Goal: Information Seeking & Learning: Learn about a topic

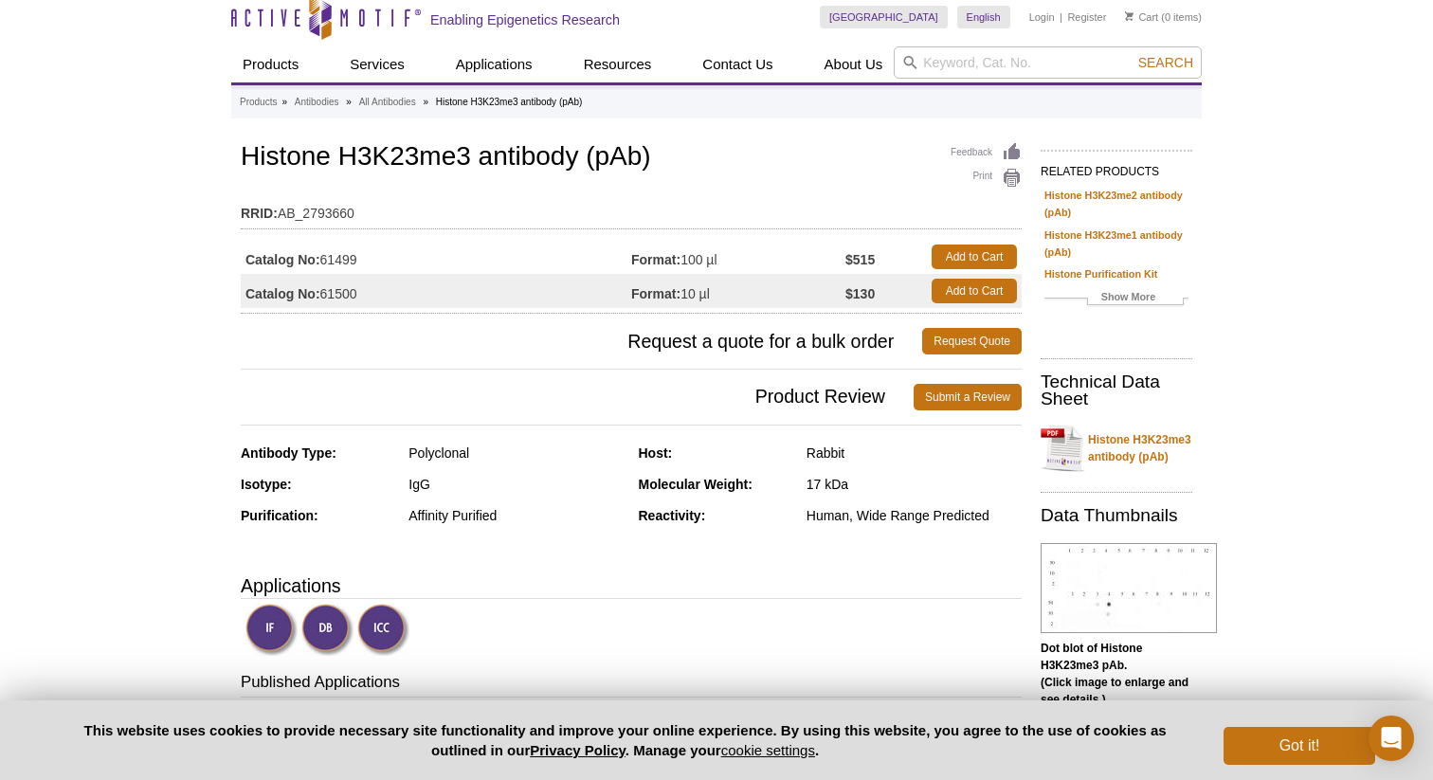
scroll to position [14, 0]
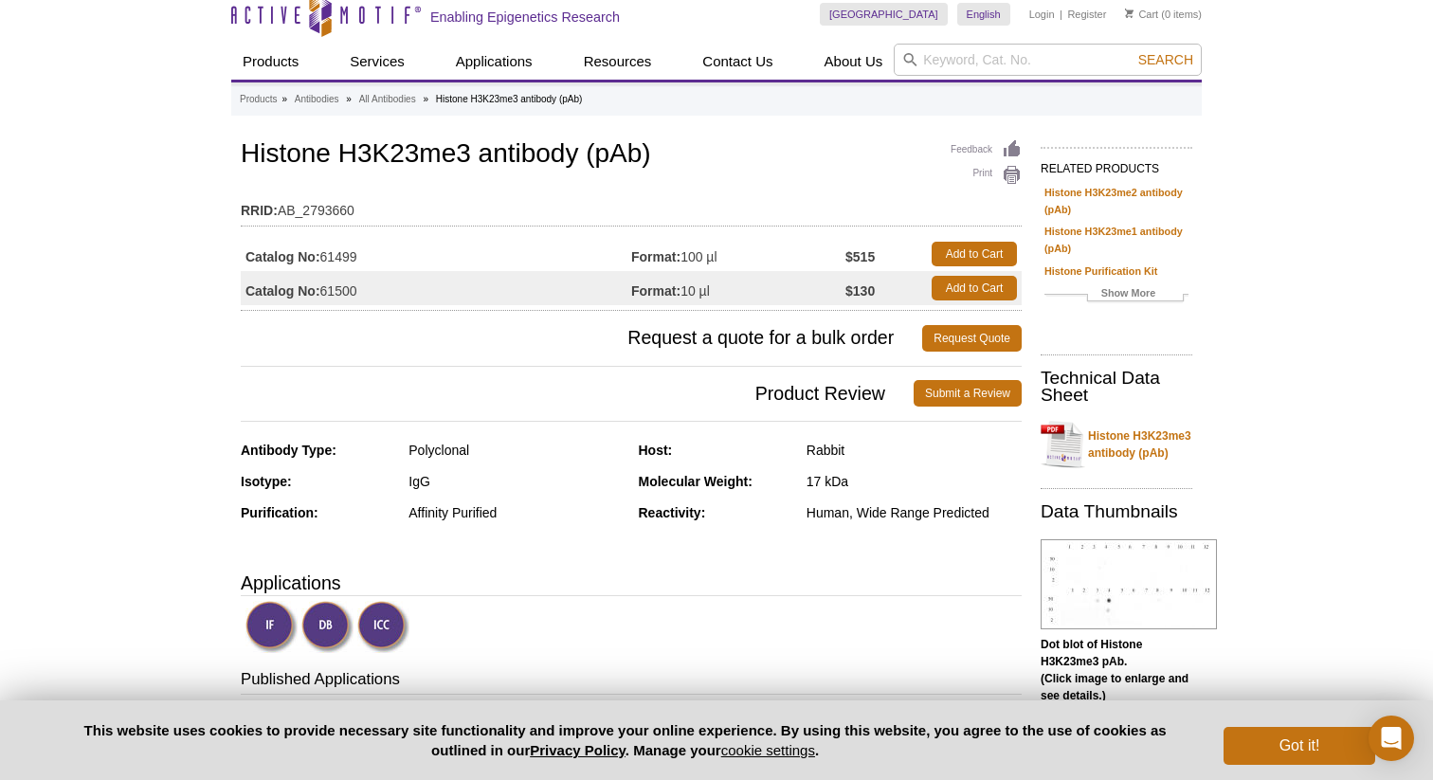
click at [818, 254] on td "Format: 100 µl" at bounding box center [738, 254] width 214 height 34
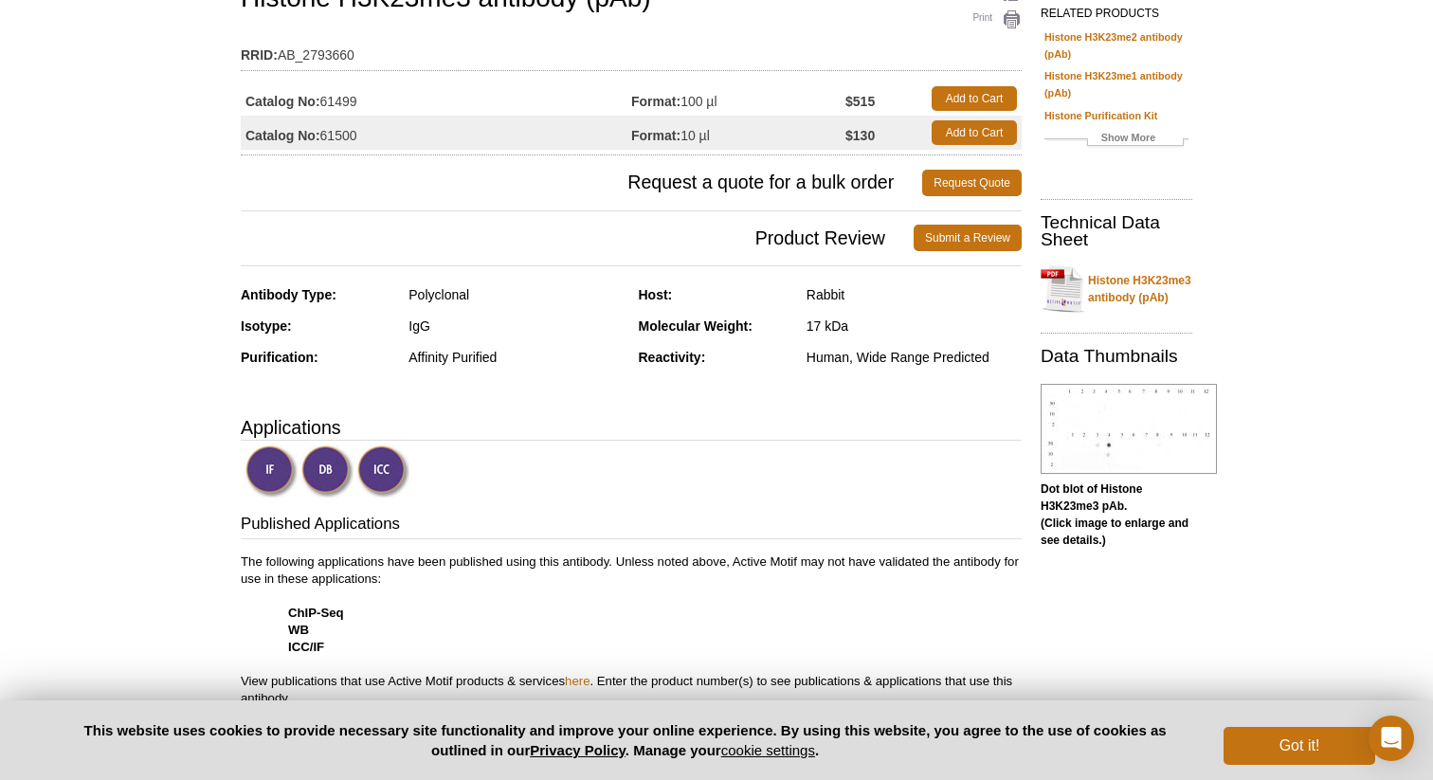
scroll to position [0, 0]
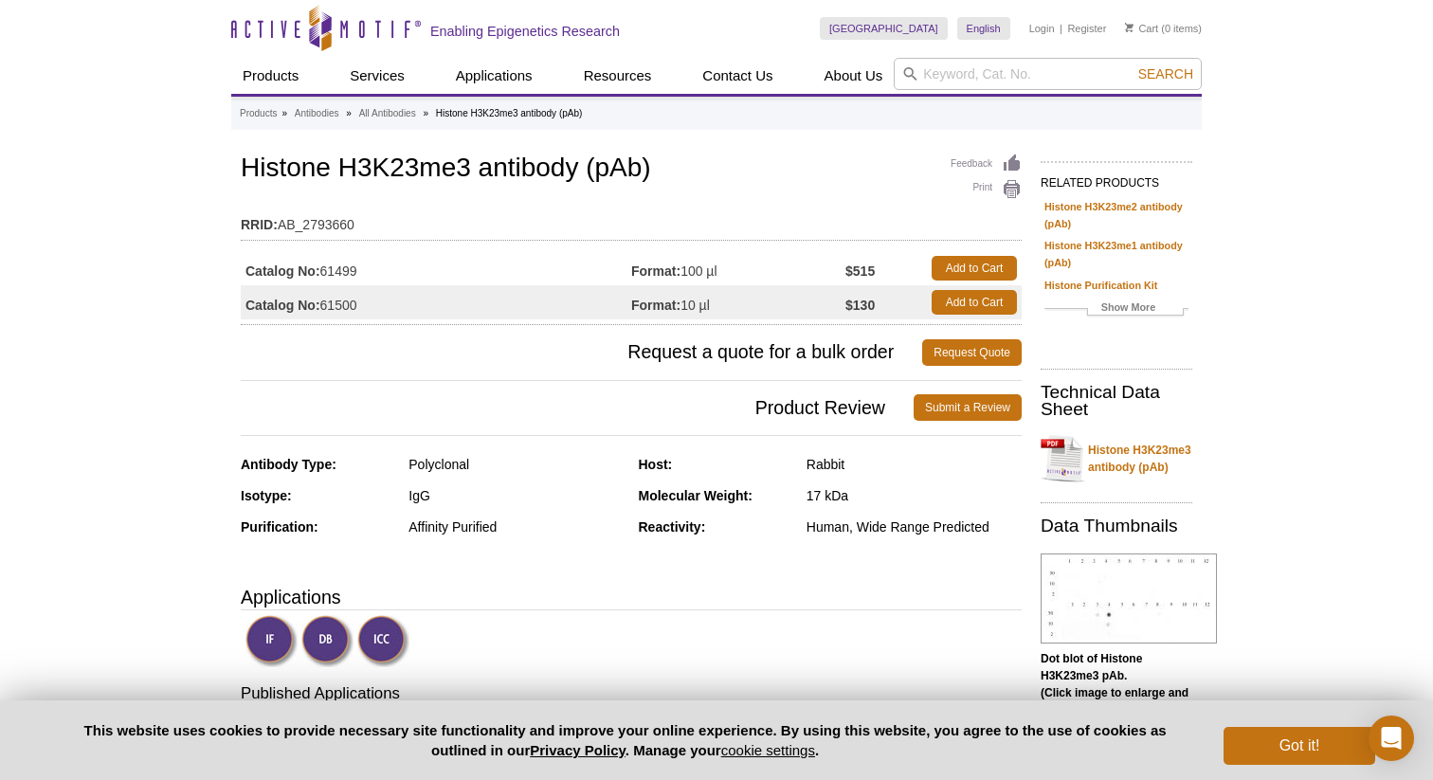
click at [720, 279] on td "Format: 100 µl" at bounding box center [738, 268] width 214 height 34
drag, startPoint x: 737, startPoint y: 272, endPoint x: 695, endPoint y: 272, distance: 42.7
click at [695, 272] on td "Format: 100 µl" at bounding box center [738, 268] width 214 height 34
click at [747, 298] on td "Format: 10 µl" at bounding box center [738, 302] width 214 height 34
click at [841, 265] on td "Format: 100 µl" at bounding box center [738, 268] width 214 height 34
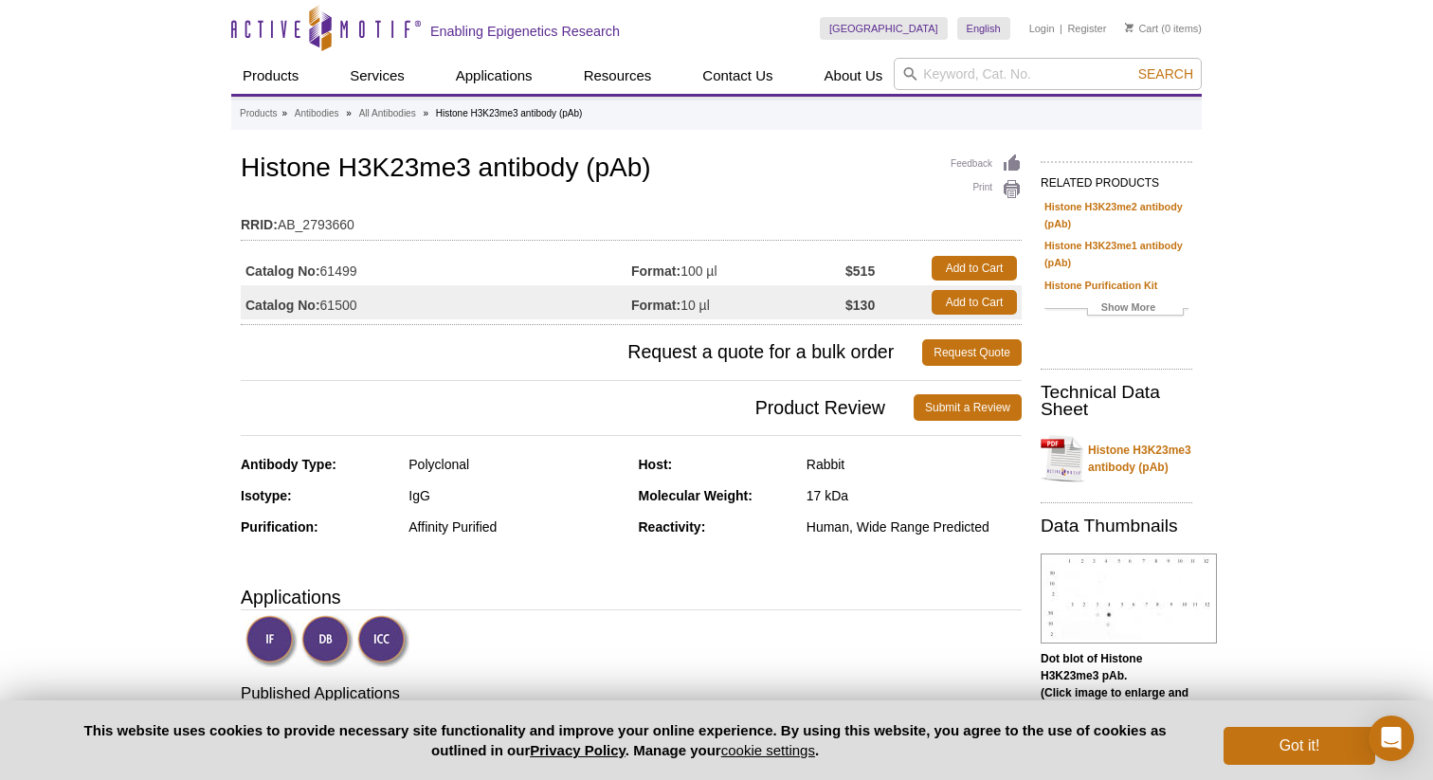
click at [345, 272] on td "Catalog No: 61499" at bounding box center [436, 268] width 391 height 34
click at [331, 272] on td "Catalog No: 61499" at bounding box center [436, 268] width 391 height 34
drag, startPoint x: 324, startPoint y: 272, endPoint x: 413, endPoint y: 272, distance: 89.1
click at [413, 272] on td "Catalog No: 61499" at bounding box center [436, 268] width 391 height 34
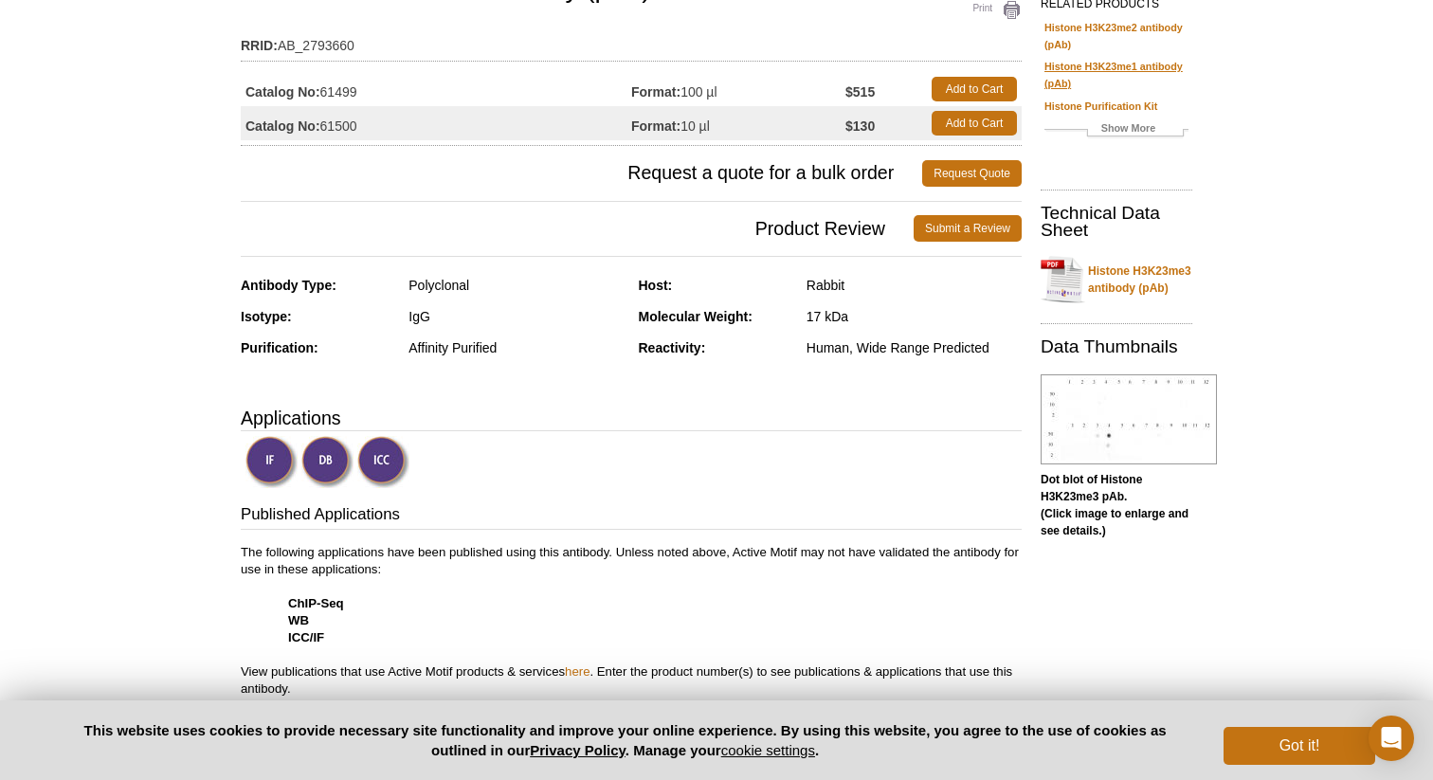
scroll to position [170, 0]
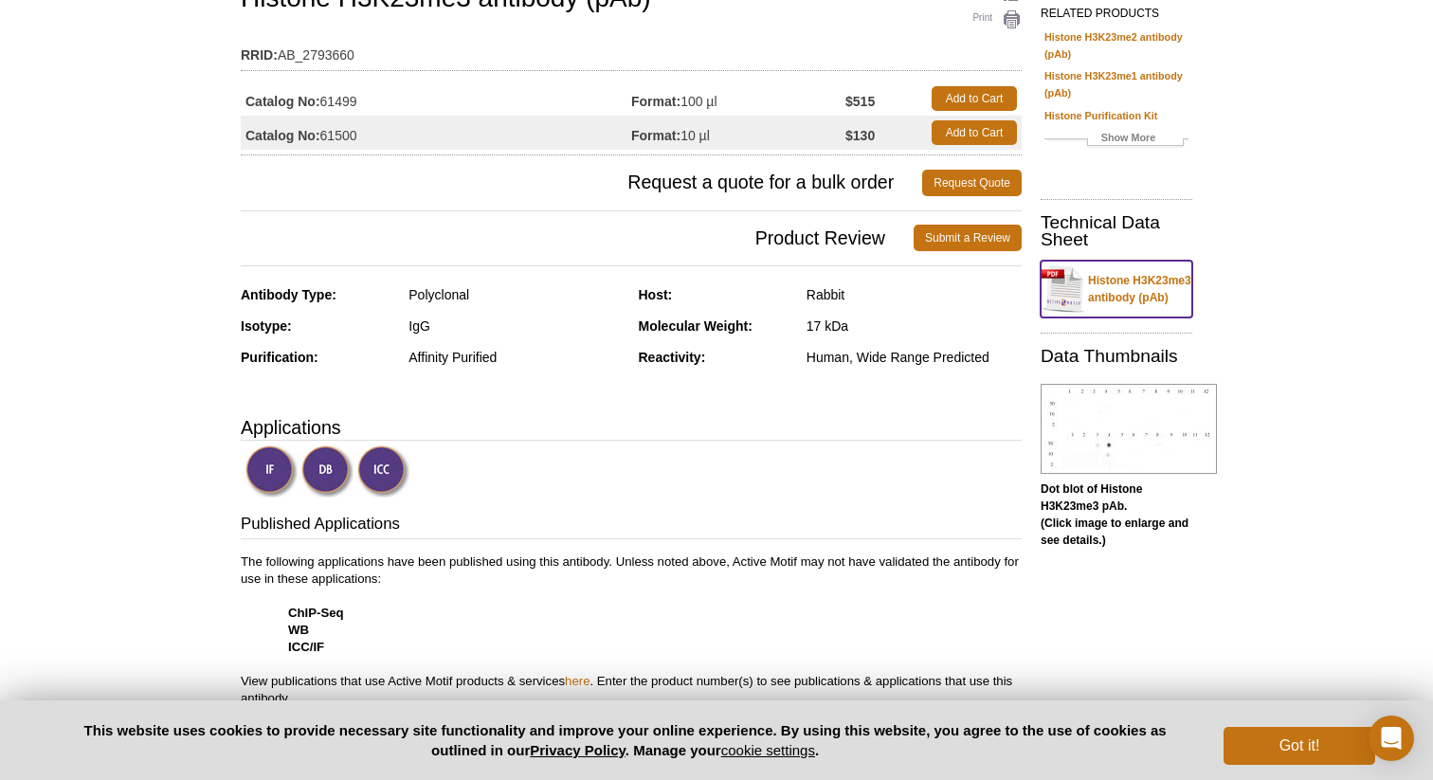
click at [1152, 275] on link "Histone H3K23me3 antibody (pAb)" at bounding box center [1117, 289] width 152 height 57
